Goal: Task Accomplishment & Management: Complete application form

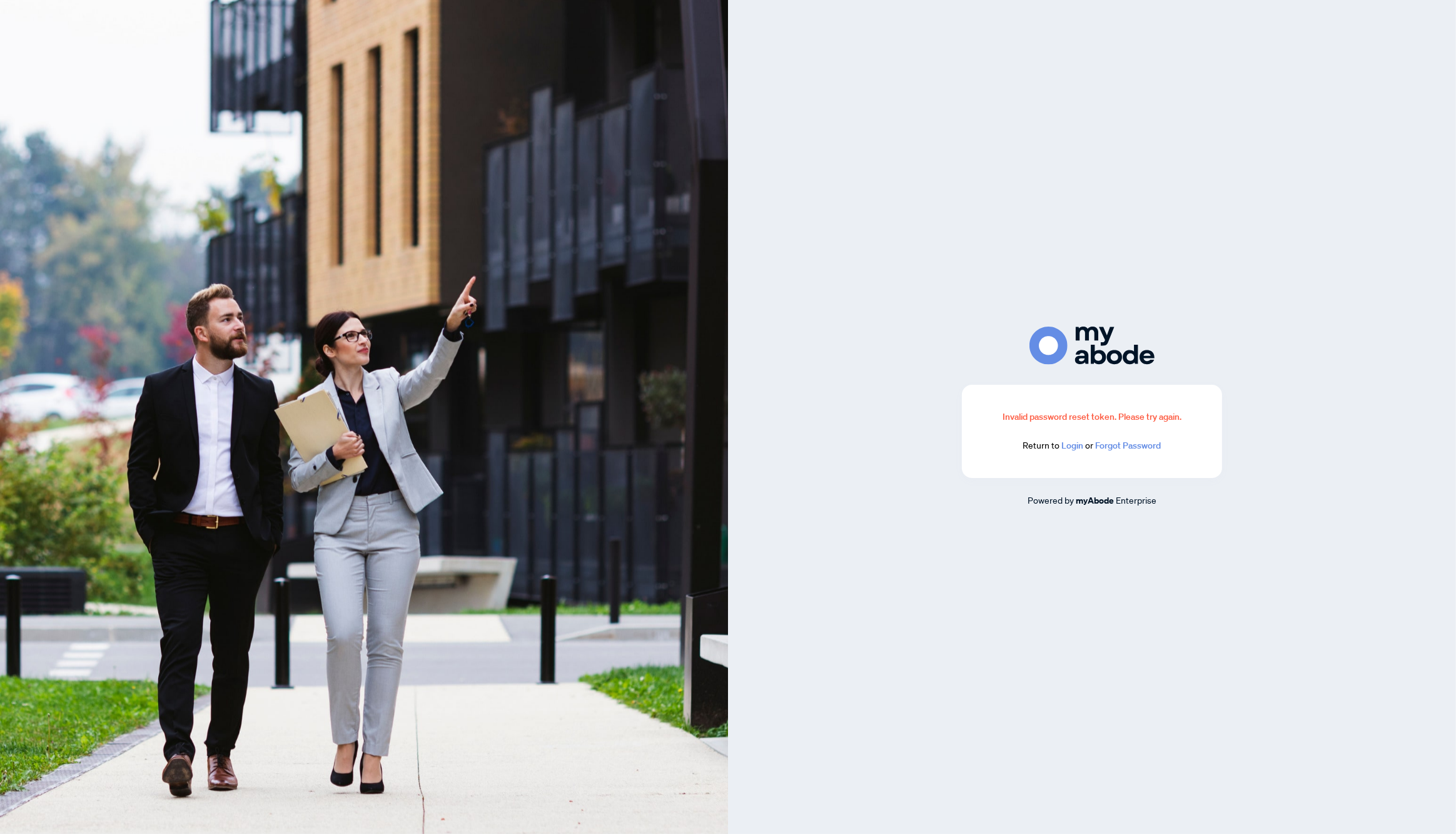
click at [1077, 447] on link "Login" at bounding box center [1073, 445] width 22 height 11
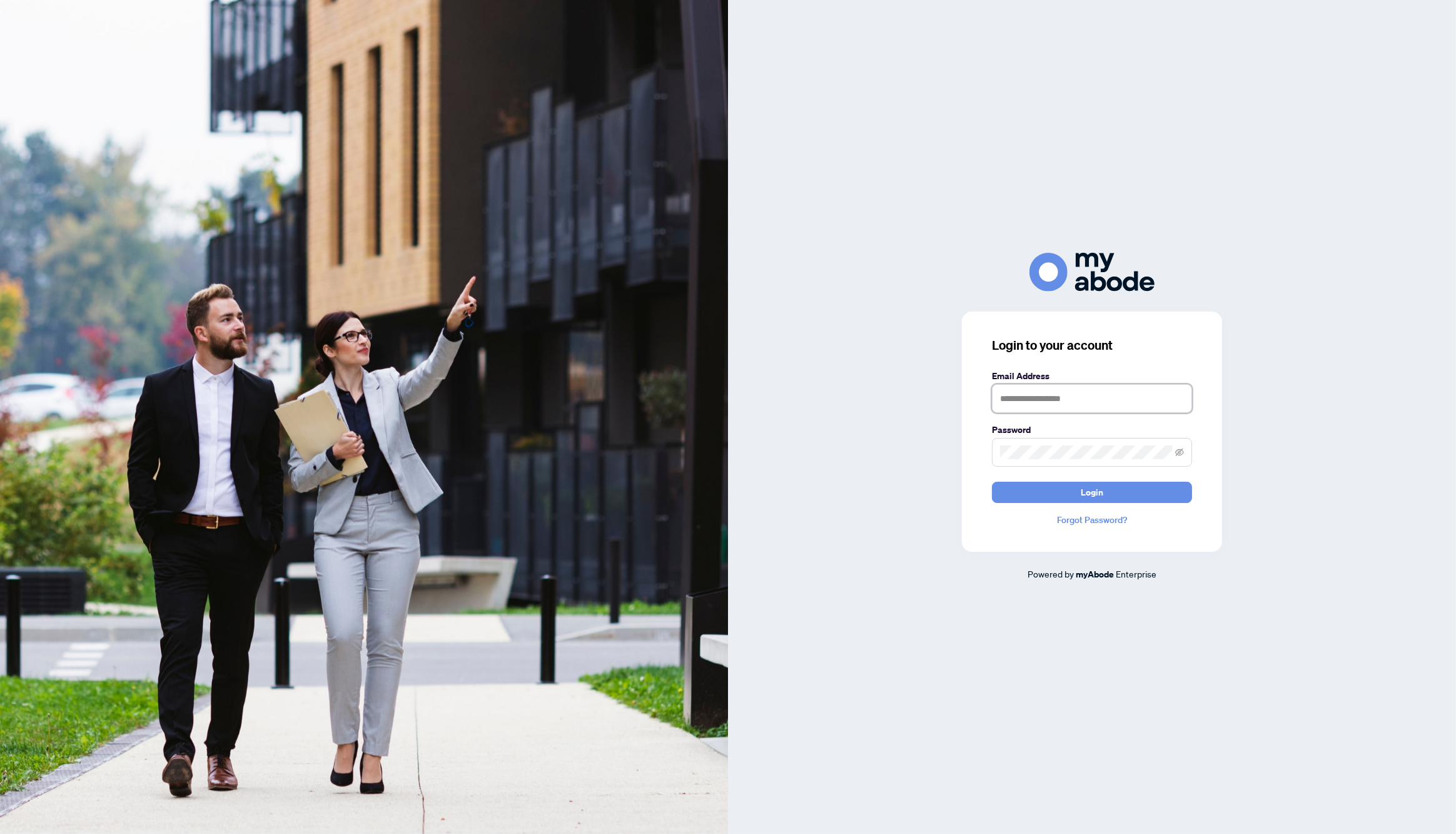
type input "**********"
click at [1093, 492] on span "Login" at bounding box center [1092, 492] width 23 height 20
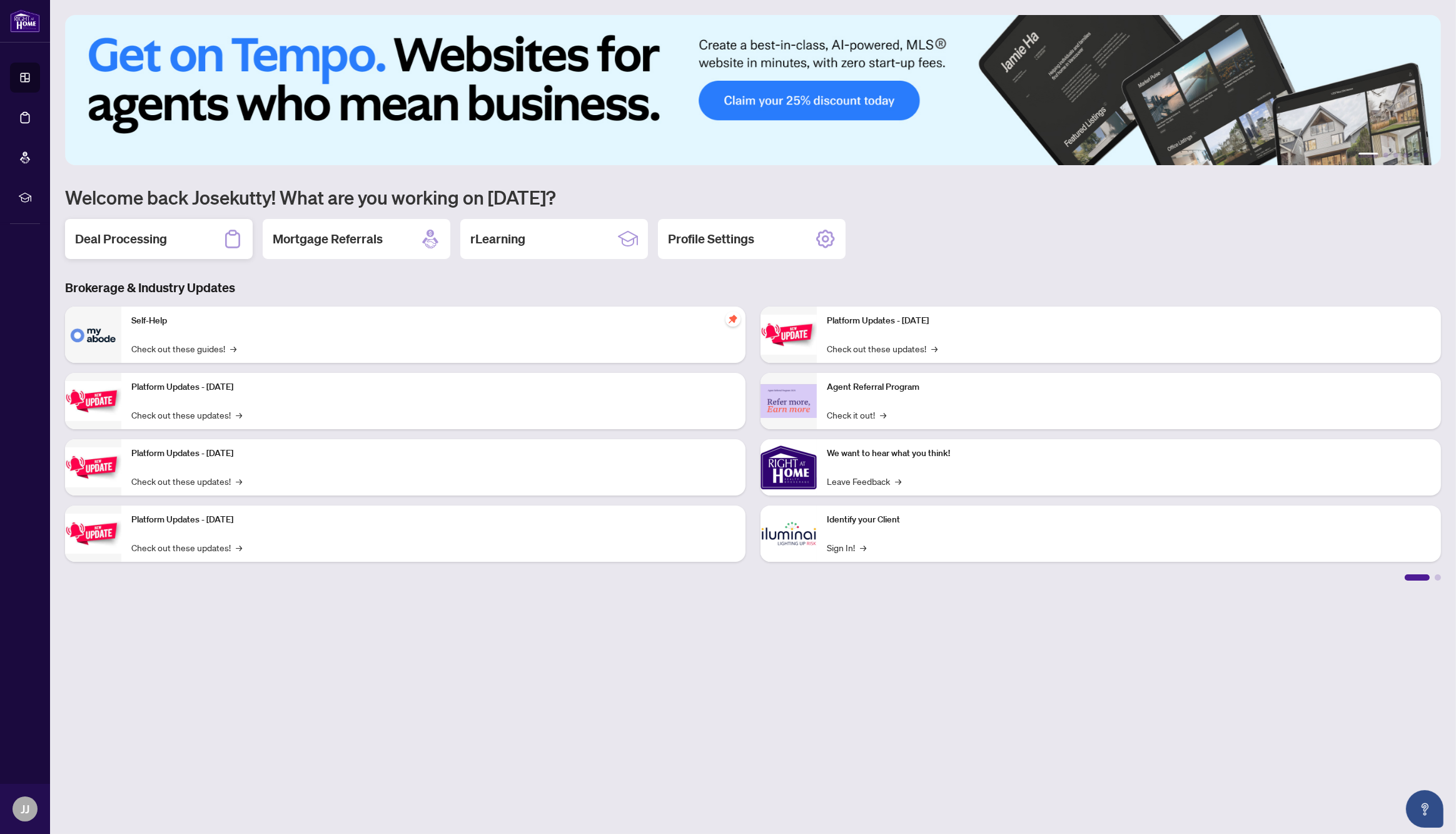
click at [156, 246] on h2 "Deal Processing" at bounding box center [121, 239] width 92 height 18
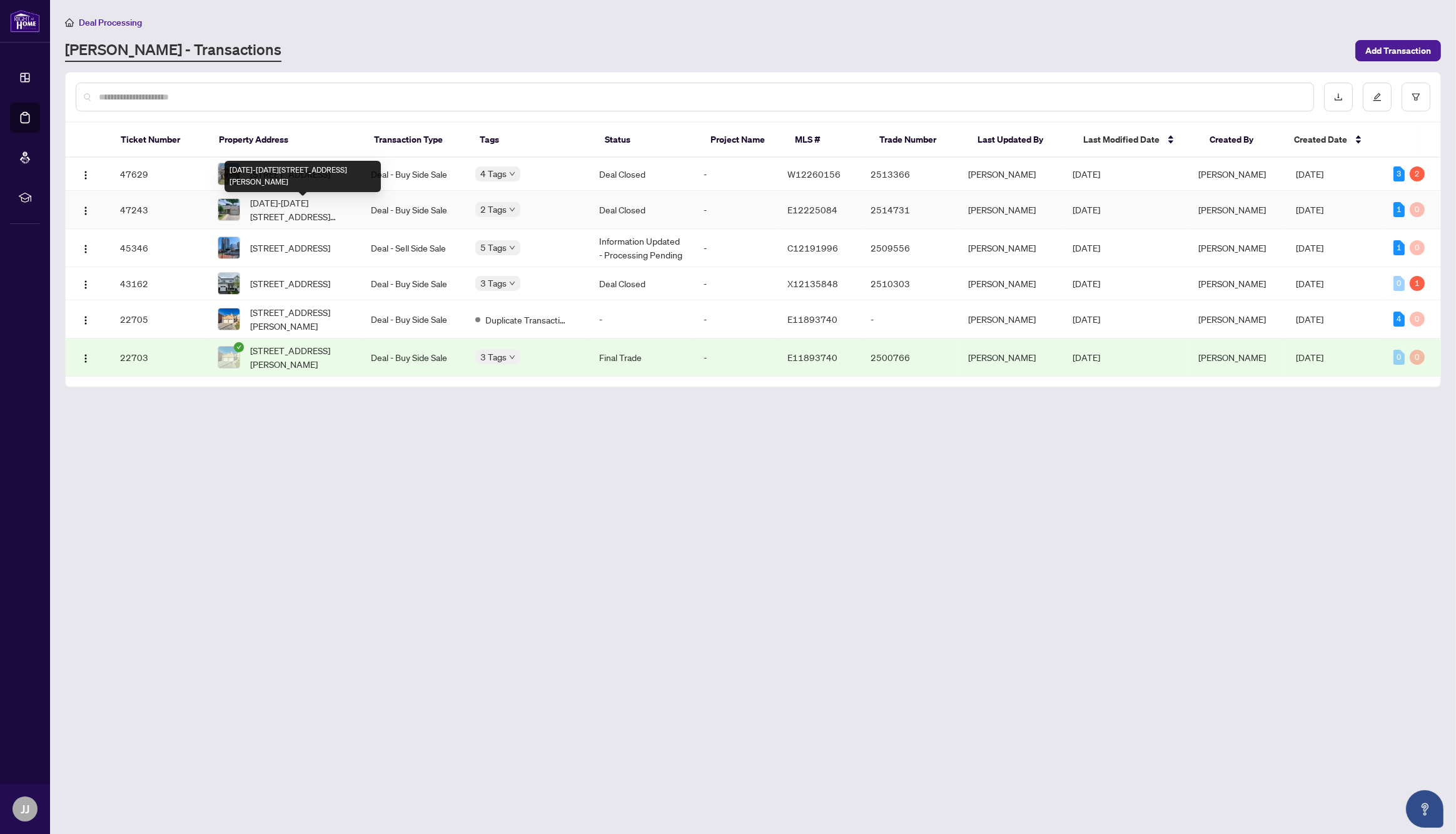
click at [292, 211] on span "[DATE]-[DATE][STREET_ADDRESS][PERSON_NAME]" at bounding box center [300, 210] width 101 height 28
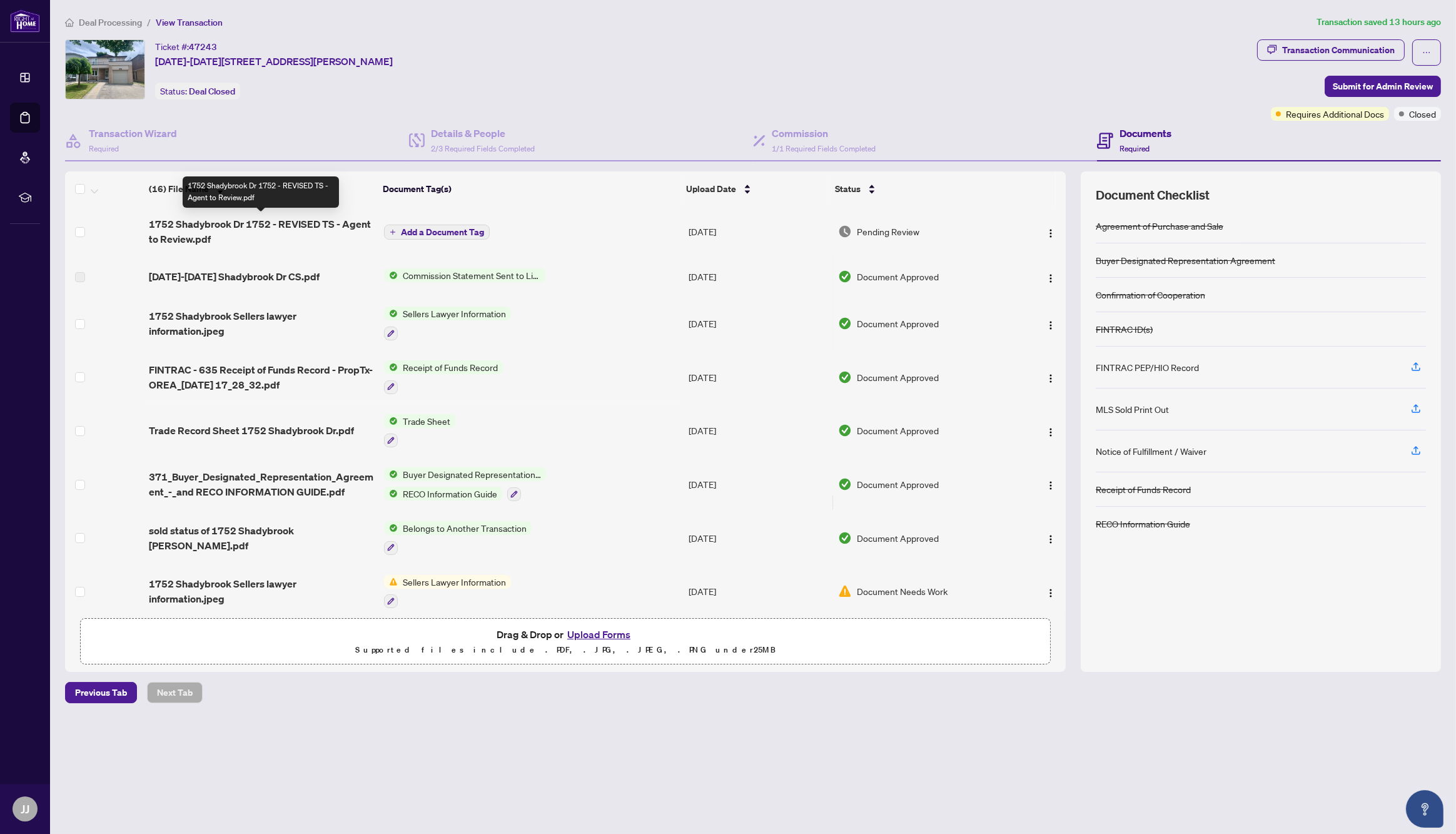
click at [313, 226] on span "1752 Shadybrook Dr 1752 - REVISED TS - Agent to Review.pdf" at bounding box center [261, 231] width 225 height 30
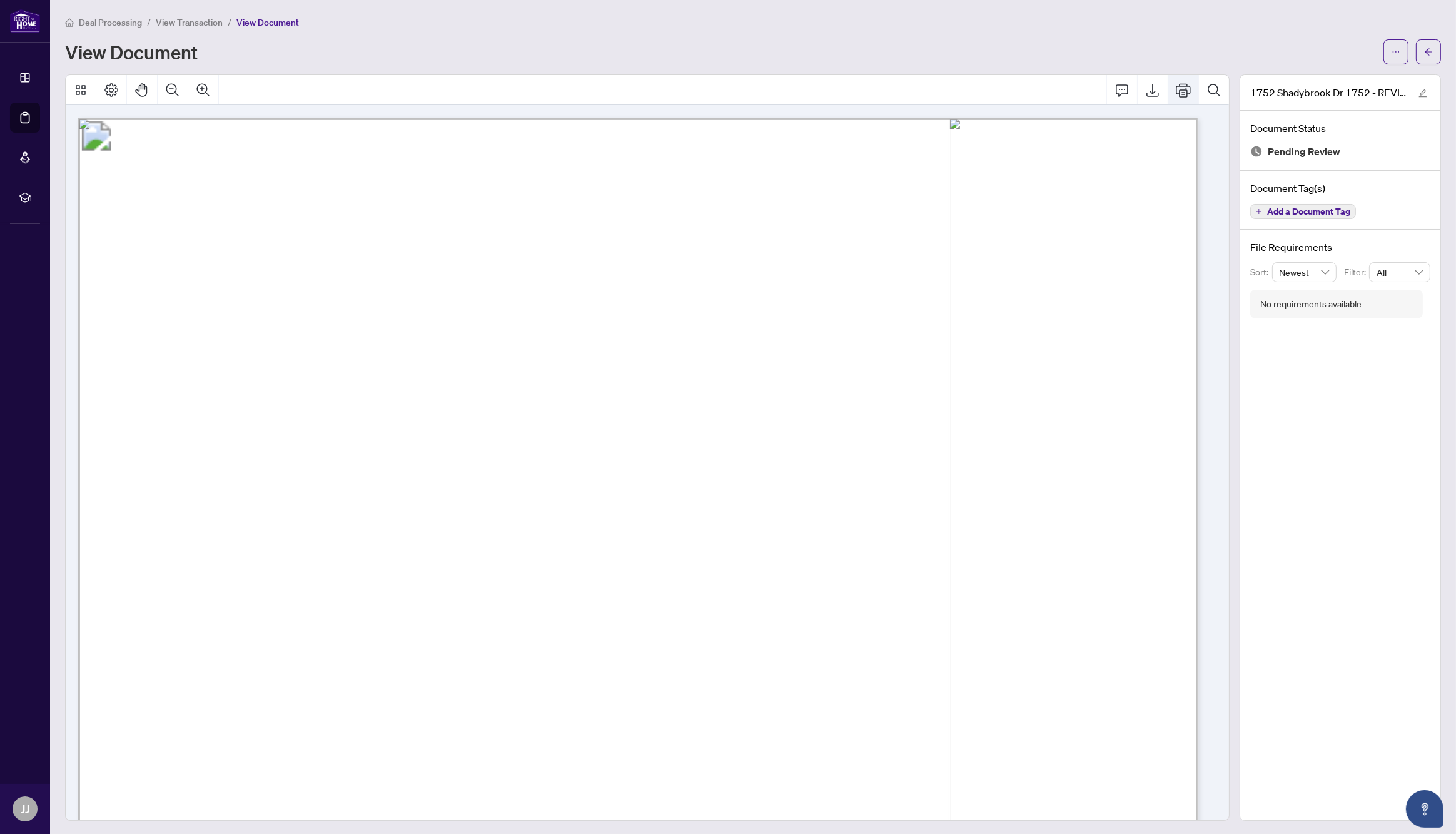
click at [1176, 93] on icon "Print" at bounding box center [1183, 90] width 15 height 15
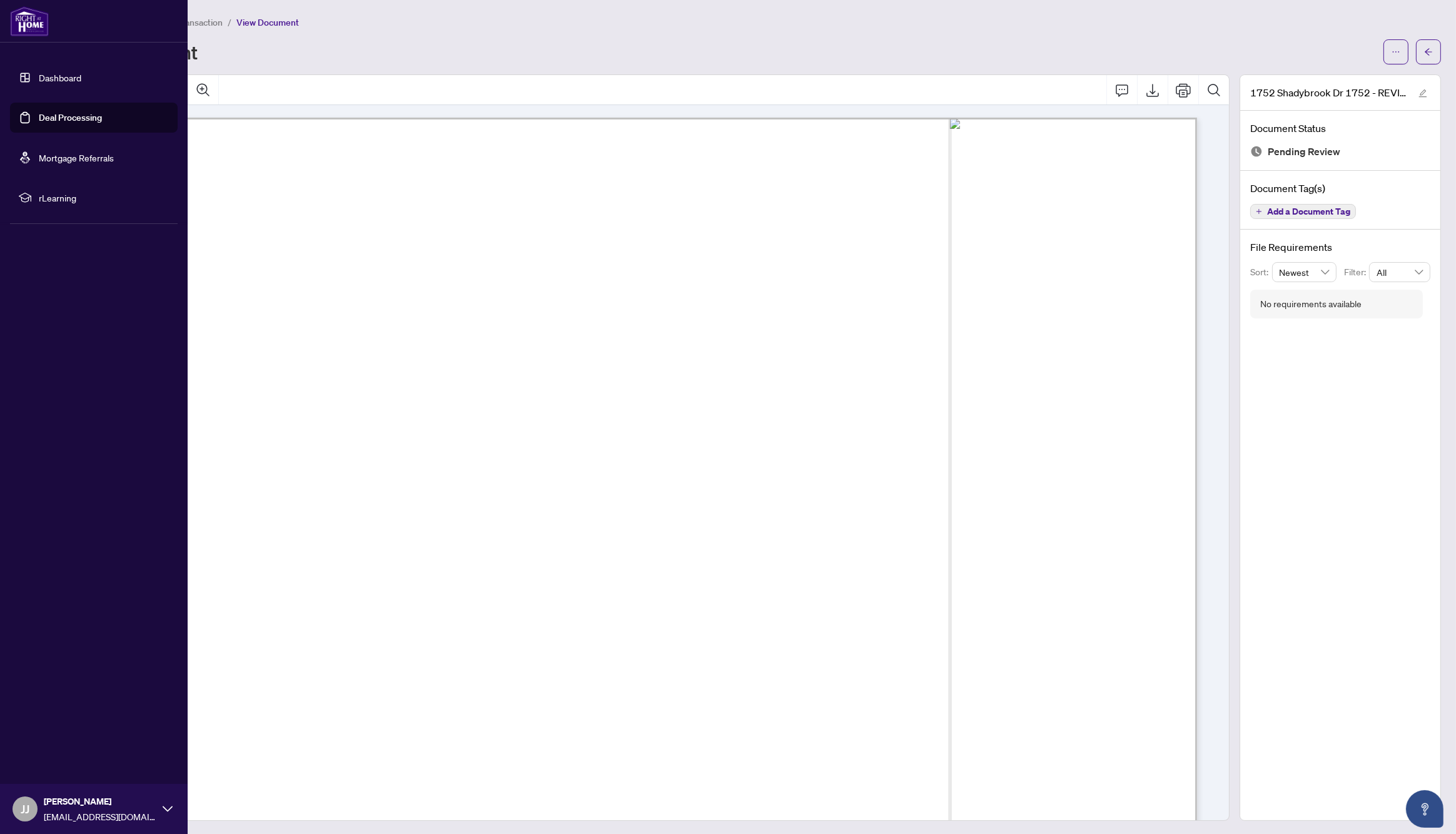
click at [55, 80] on link "Dashboard" at bounding box center [60, 77] width 43 height 11
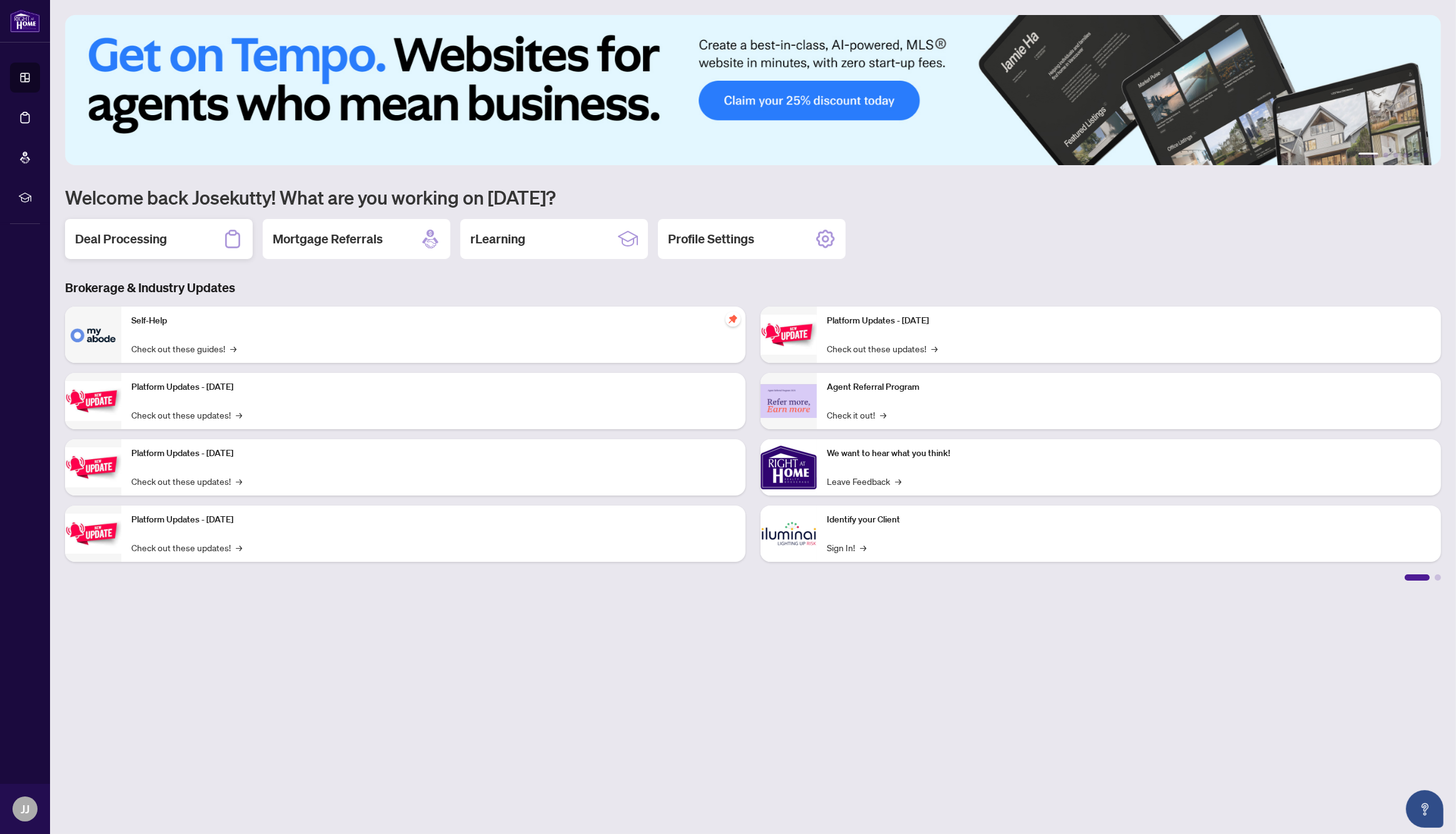
click at [131, 236] on h2 "Deal Processing" at bounding box center [121, 239] width 92 height 18
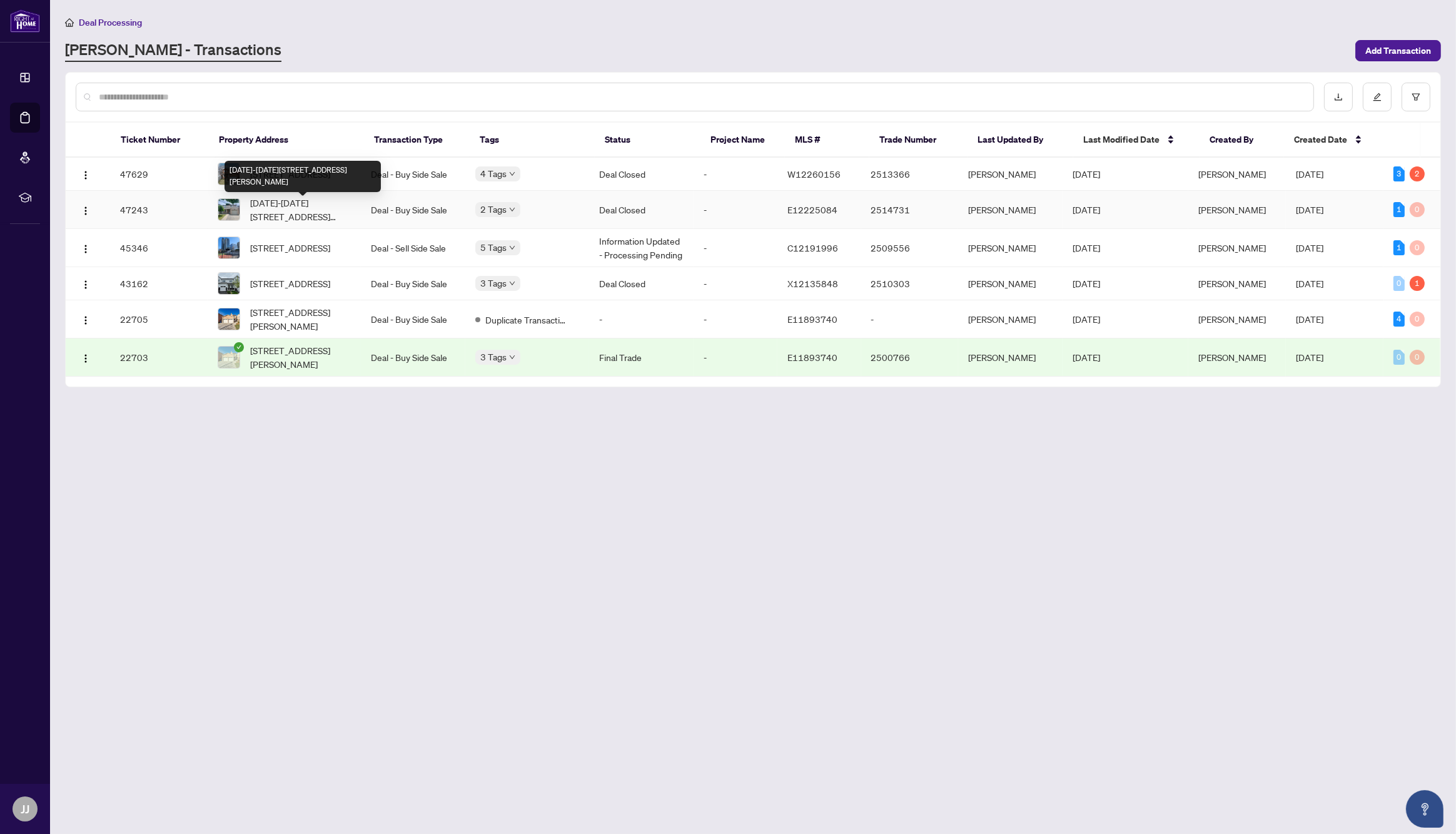
click at [288, 211] on span "[DATE]-[DATE][STREET_ADDRESS][PERSON_NAME]" at bounding box center [300, 210] width 101 height 28
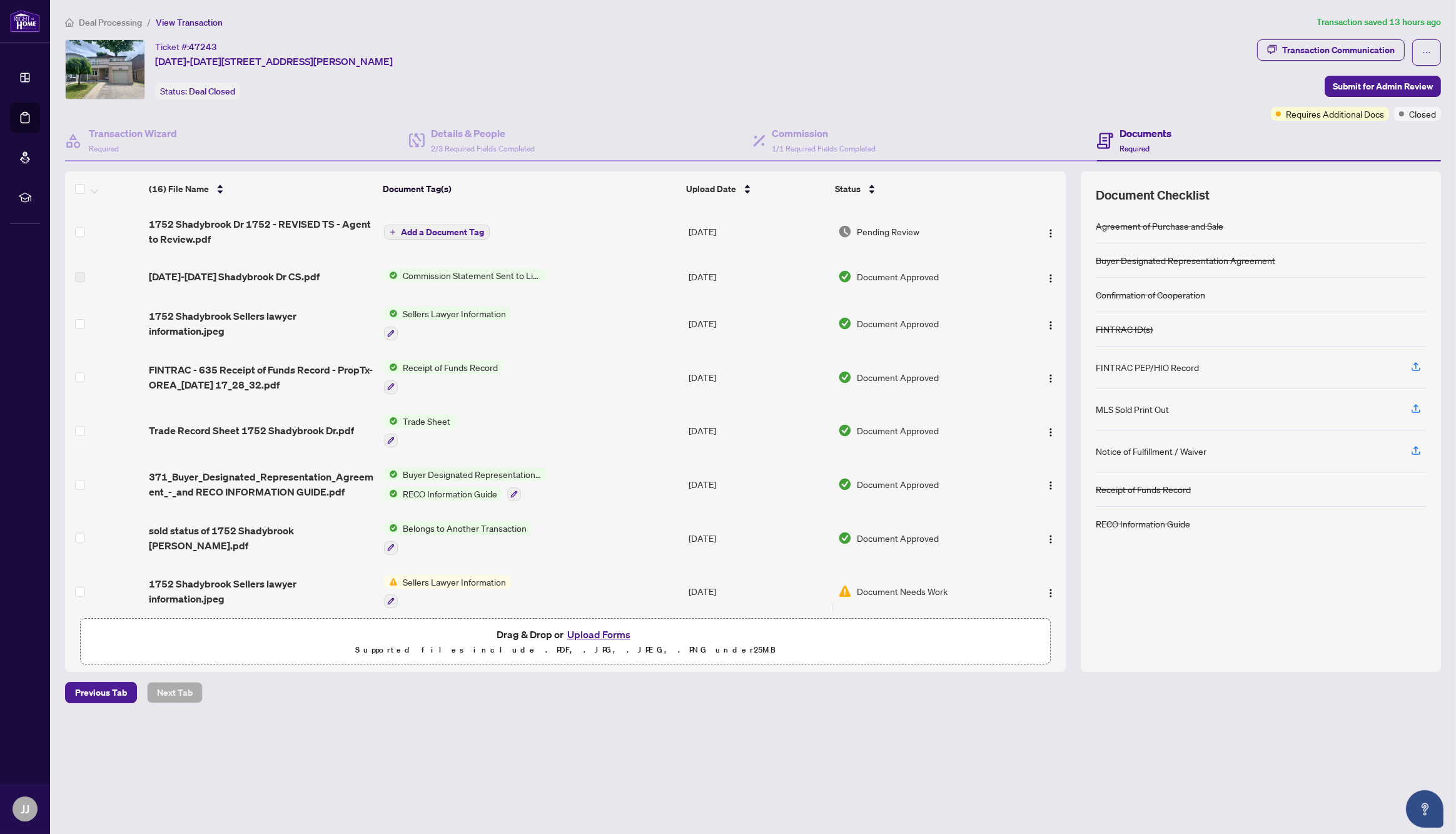
click at [602, 636] on button "Upload Forms" at bounding box center [598, 634] width 71 height 16
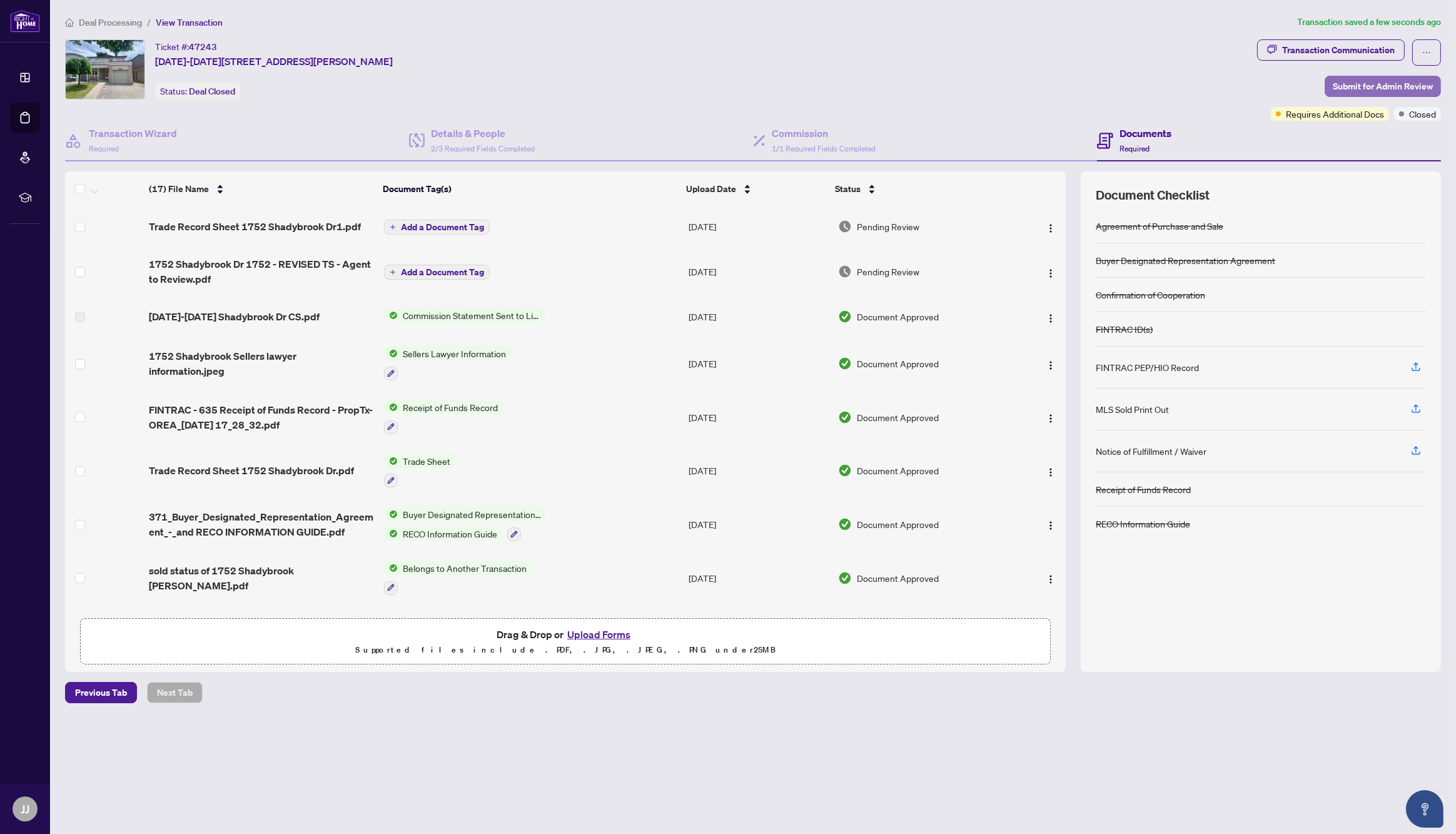
click at [1395, 84] on span "Submit for Admin Review" at bounding box center [1383, 86] width 100 height 20
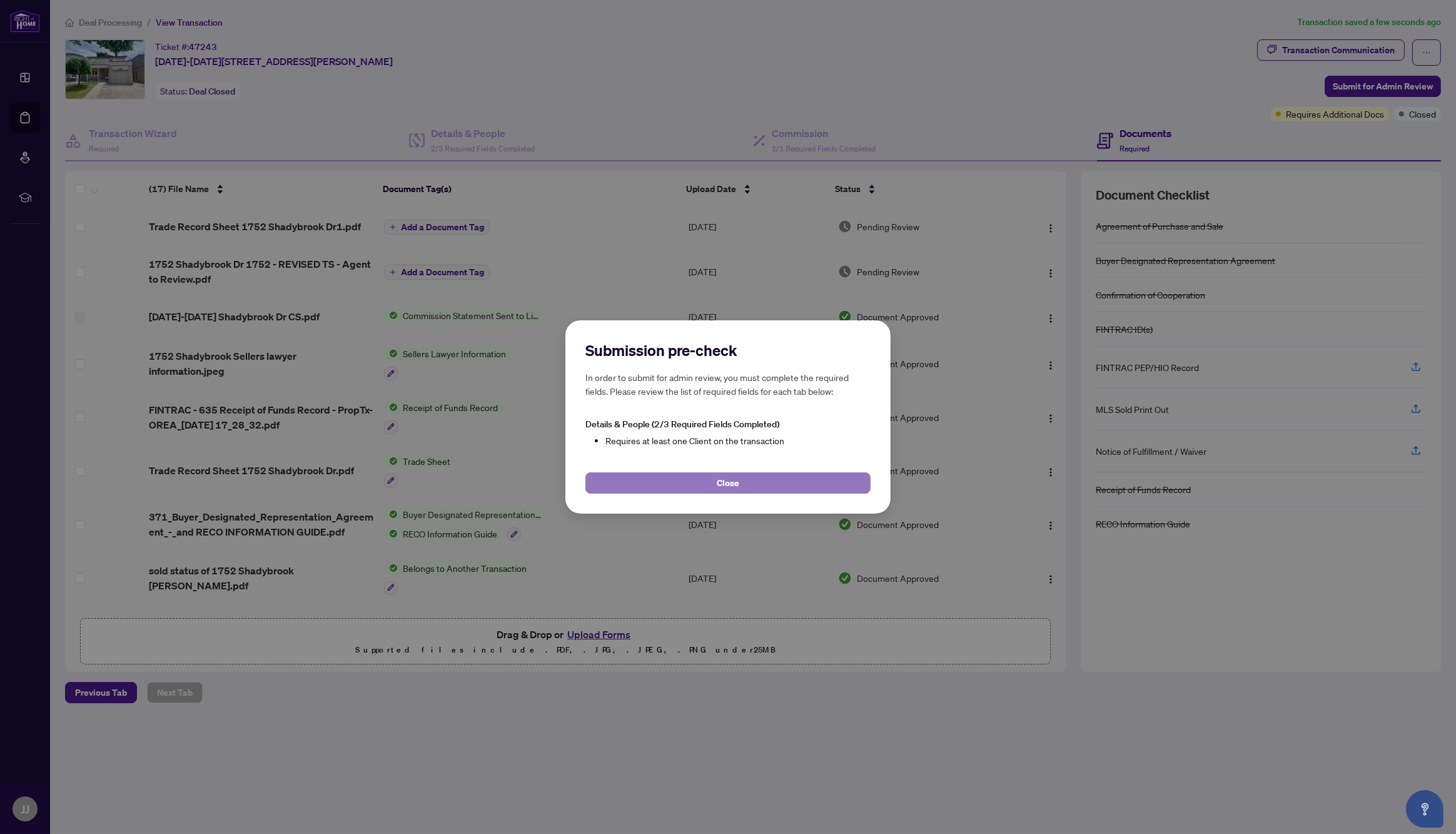
click at [729, 482] on span "Close" at bounding box center [728, 483] width 23 height 20
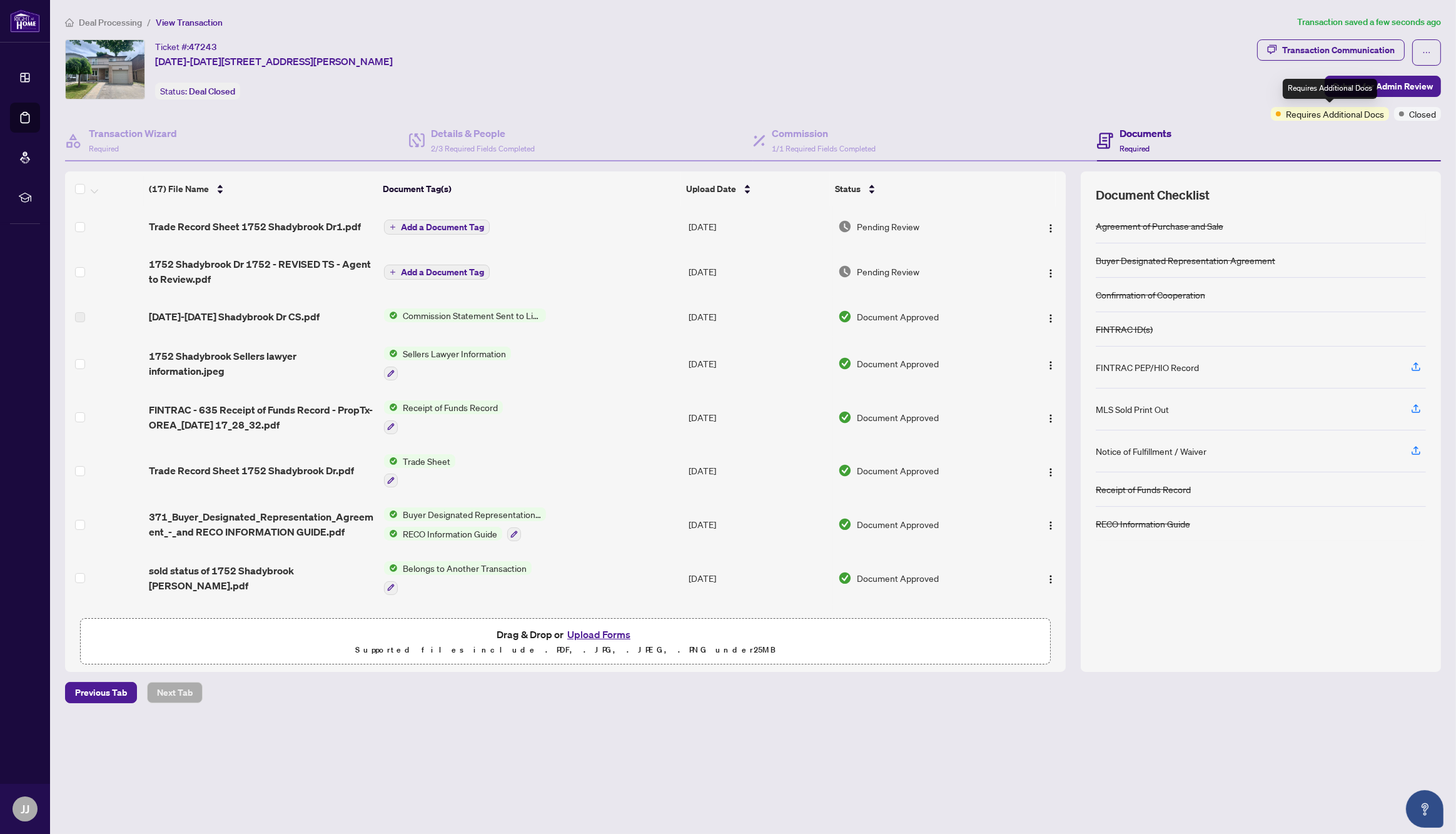
click at [1356, 113] on span "Requires Additional Docs" at bounding box center [1335, 114] width 98 height 14
click at [1405, 81] on span "Submit for Admin Review" at bounding box center [1383, 86] width 100 height 20
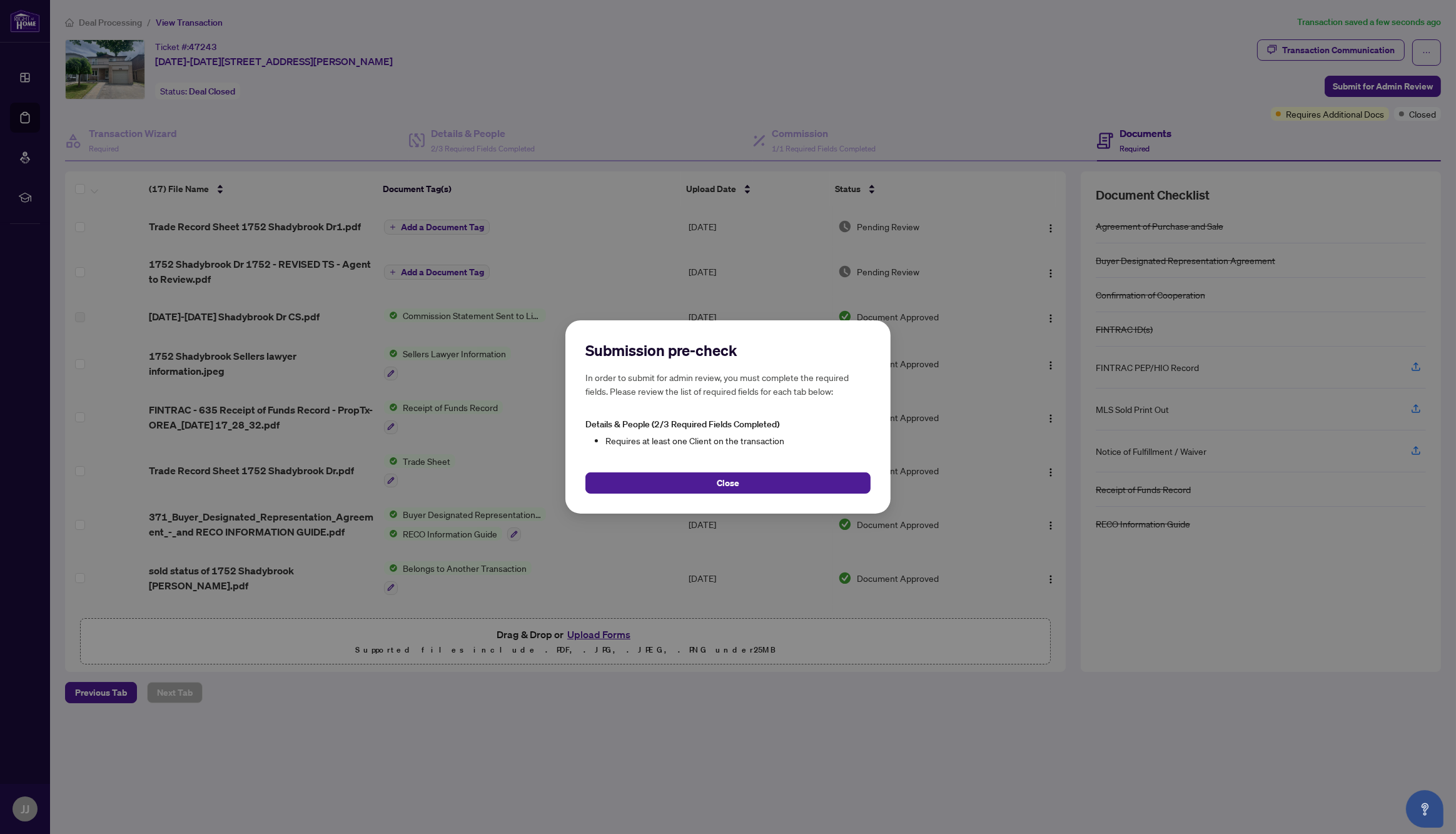
click at [714, 443] on li "Requires at least one Client on the transaction" at bounding box center [737, 440] width 265 height 14
click at [658, 426] on span "Details & People (2/3 Required Fields Completed)" at bounding box center [682, 423] width 194 height 11
click at [740, 480] on button "Close" at bounding box center [727, 482] width 285 height 21
